Goal: Check status: Check status

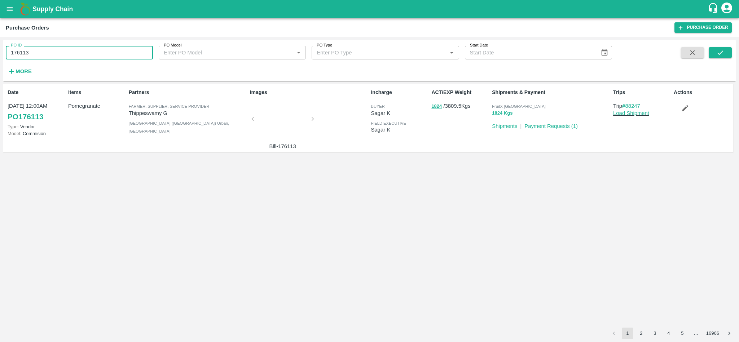
click at [89, 53] on input "176113" at bounding box center [79, 53] width 147 height 14
paste input "text"
type input "175989"
click at [723, 52] on icon "submit" at bounding box center [720, 53] width 8 height 8
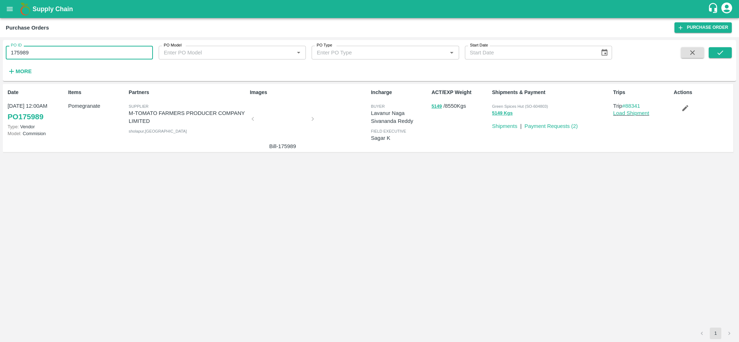
click at [54, 51] on input "175989" at bounding box center [79, 53] width 147 height 14
paste input "text"
click at [718, 53] on icon "submit" at bounding box center [720, 52] width 6 height 4
click at [729, 53] on button "submit" at bounding box center [720, 52] width 23 height 11
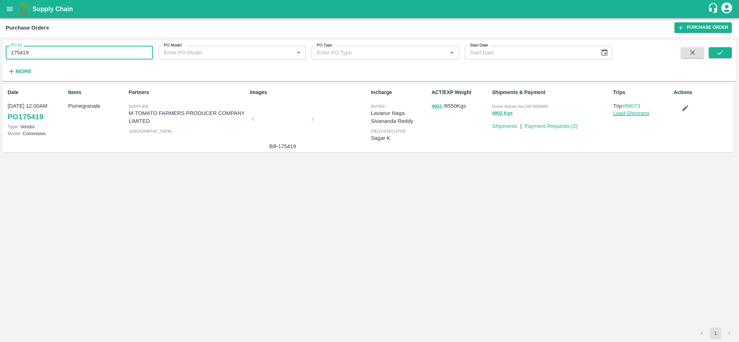
click at [67, 55] on input "175419" at bounding box center [79, 53] width 147 height 14
paste input "text"
click at [722, 51] on icon "submit" at bounding box center [720, 52] width 6 height 4
click at [72, 49] on input "175989" at bounding box center [79, 53] width 147 height 14
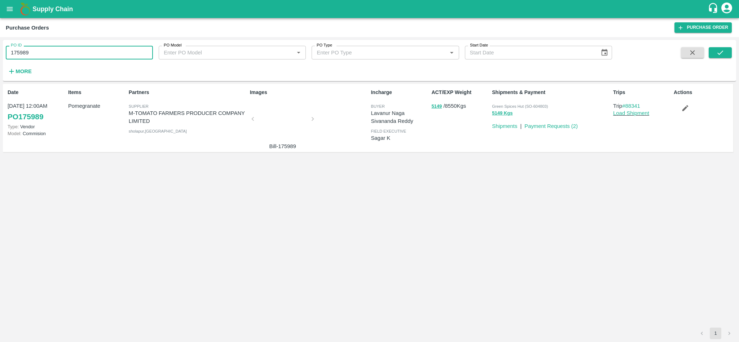
click at [72, 49] on input "175989" at bounding box center [79, 53] width 147 height 14
paste input "text"
type input "173438"
click at [723, 54] on icon "submit" at bounding box center [720, 53] width 8 height 8
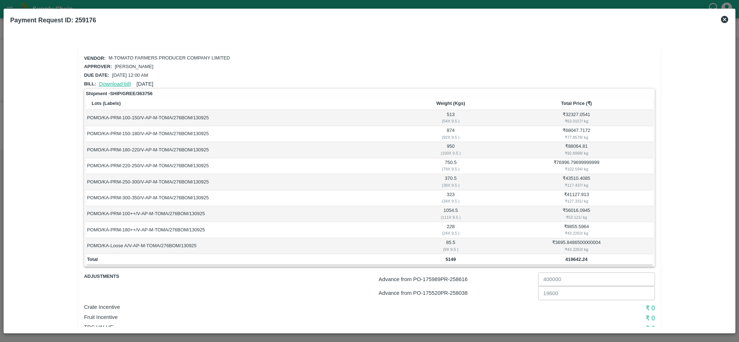
click at [110, 81] on link "Download bill" at bounding box center [115, 84] width 32 height 6
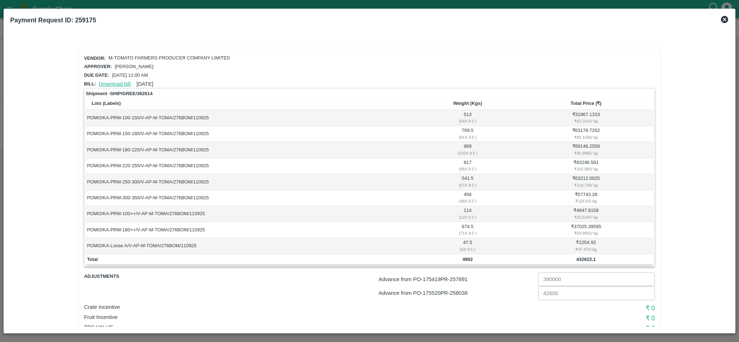
click at [114, 81] on link "Download bill" at bounding box center [115, 84] width 32 height 6
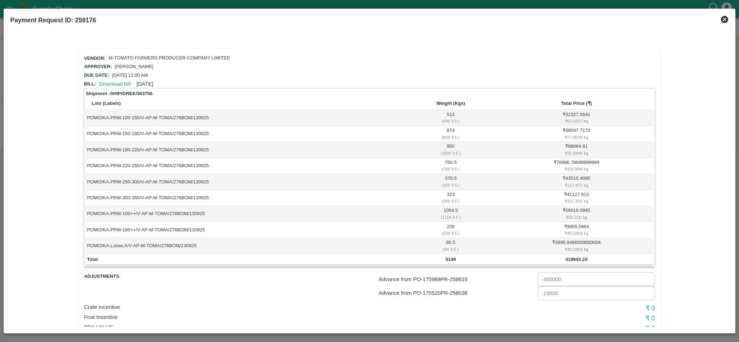
scroll to position [35, 0]
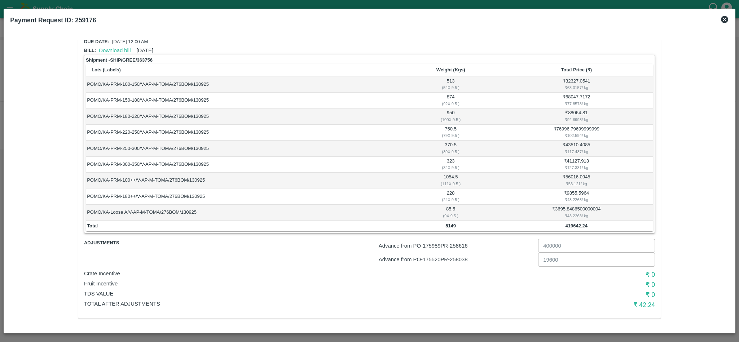
click at [464, 244] on p "Advance from PO- 175989 PR- 258616" at bounding box center [457, 246] width 156 height 8
copy p "258616"
click at [461, 260] on p "Advance from PO- 175520 PR- 258038" at bounding box center [457, 260] width 156 height 8
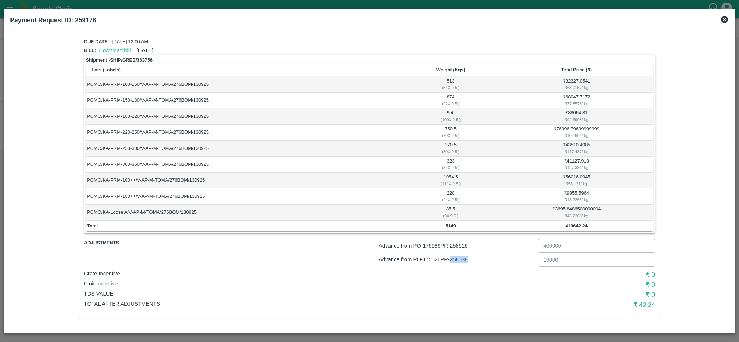
copy p "258038"
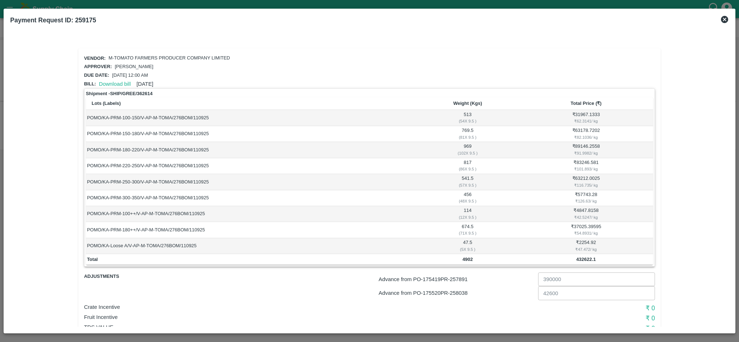
scroll to position [35, 0]
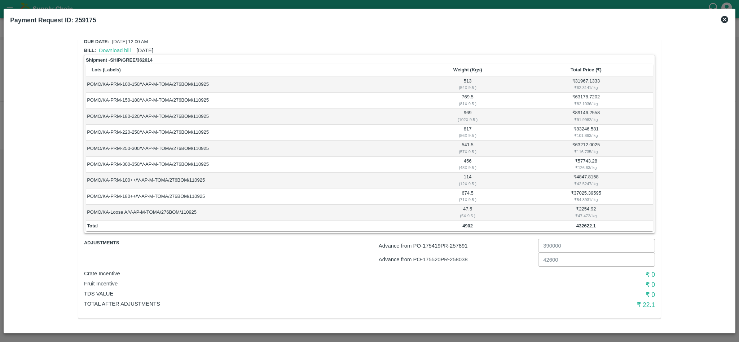
click at [459, 243] on p "Advance from PO- 175419 PR- 257891" at bounding box center [457, 246] width 156 height 8
copy p "257891"
click at [461, 260] on p "Advance from PO- 175520 PR- 258038" at bounding box center [457, 260] width 156 height 8
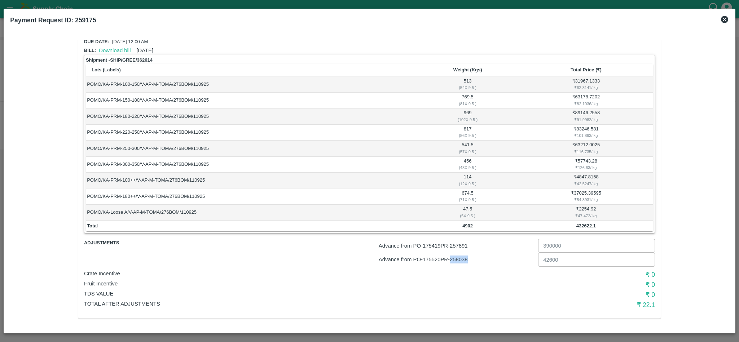
copy p "258038"
